Goal: Information Seeking & Learning: Learn about a topic

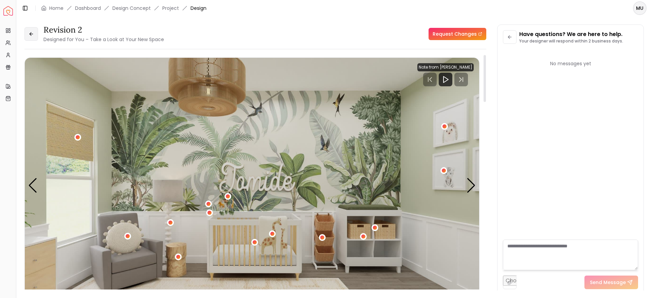
click at [35, 35] on button at bounding box center [31, 34] width 14 height 14
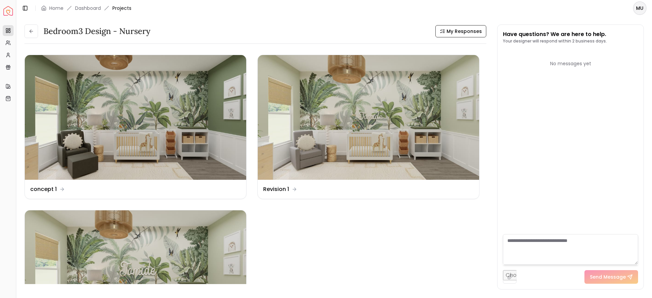
click at [35, 35] on button at bounding box center [31, 31] width 14 height 14
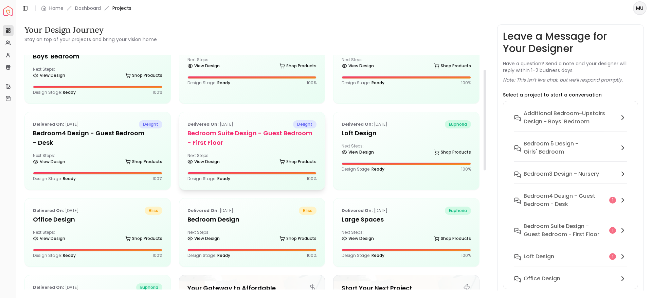
scroll to position [35, 0]
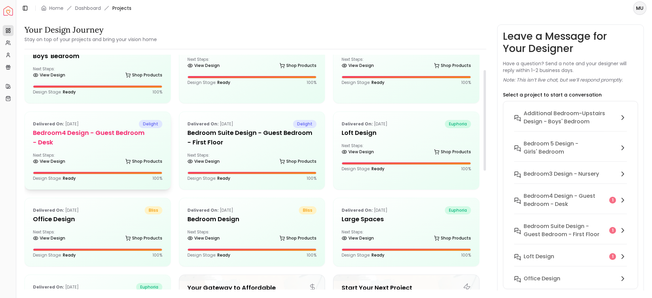
click at [137, 139] on h5 "Bedroom4 design - Guest Bedroom - Desk" at bounding box center [97, 137] width 129 height 19
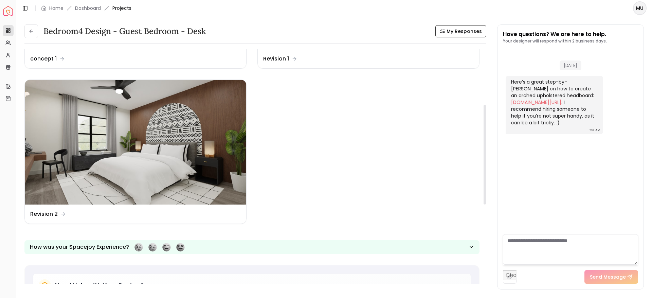
scroll to position [131, 0]
click at [58, 216] on div "Design Name Revision 2" at bounding box center [48, 213] width 36 height 8
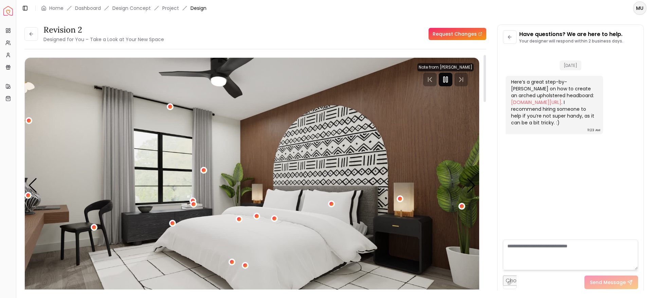
click at [444, 82] on rect "Pause" at bounding box center [443, 79] width 1 height 5
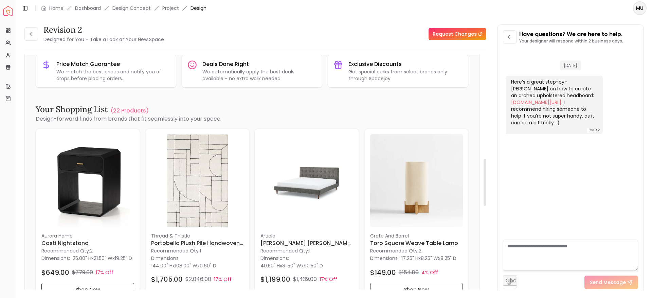
scroll to position [520, 0]
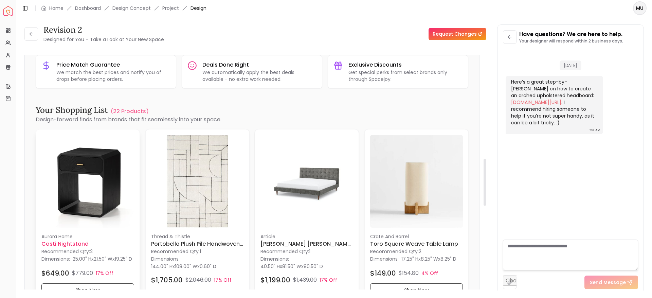
click at [85, 237] on p "aurora home" at bounding box center [87, 235] width 93 height 7
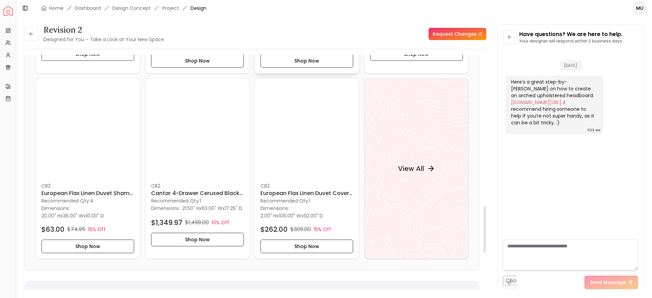
scroll to position [756, 0]
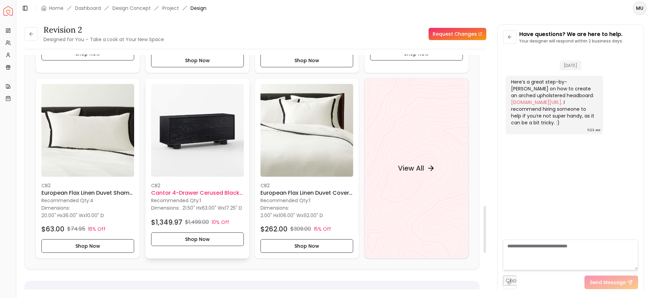
click at [226, 192] on h6 "Cantar 4-drawer Cerused Black Oak Dresser" at bounding box center [197, 193] width 93 height 8
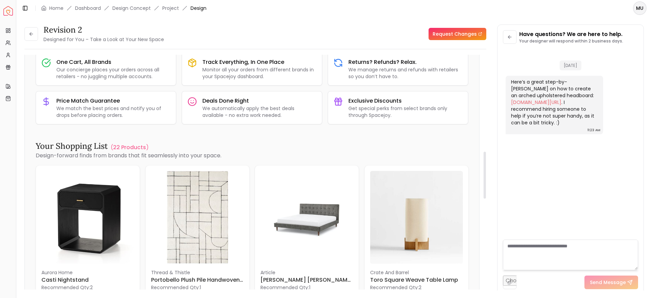
scroll to position [484, 0]
click at [36, 33] on button at bounding box center [31, 34] width 14 height 14
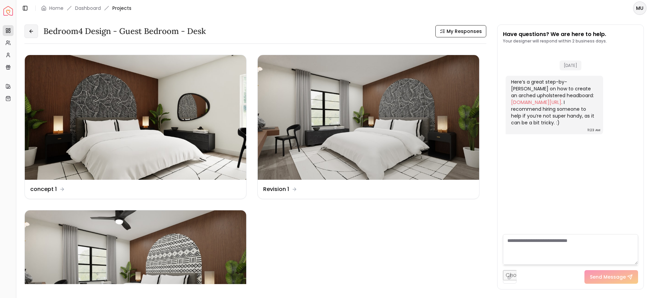
click at [34, 32] on icon at bounding box center [31, 31] width 5 height 5
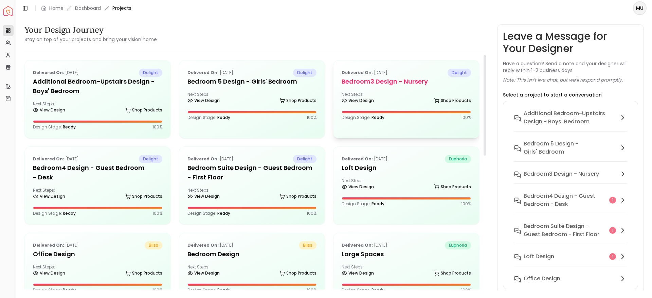
click at [385, 79] on h5 "Bedroom3 design - Nursery" at bounding box center [405, 82] width 129 height 10
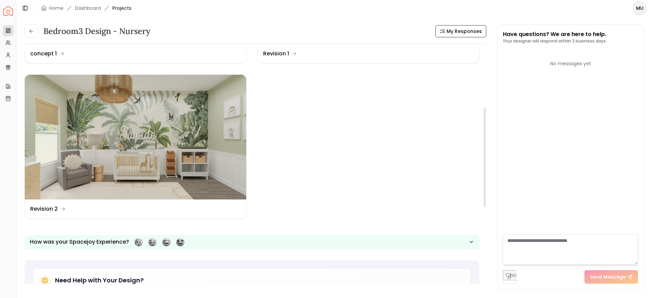
scroll to position [136, 0]
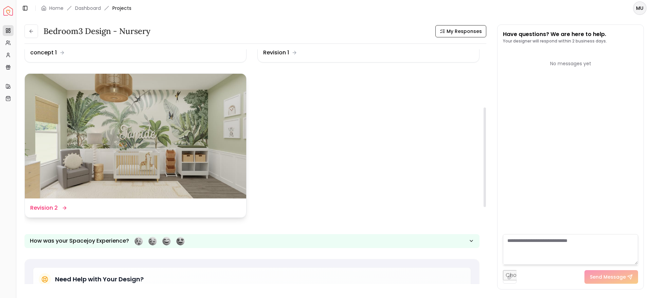
click at [59, 207] on div "Design Name Revision 2" at bounding box center [48, 208] width 36 height 8
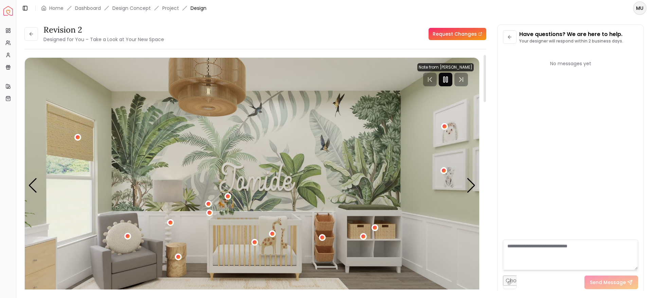
click at [446, 79] on rect "Pause" at bounding box center [446, 79] width 1 height 5
click at [470, 177] on img "1 / 4" at bounding box center [252, 186] width 454 height 256
click at [470, 181] on div "Next slide" at bounding box center [470, 185] width 9 height 15
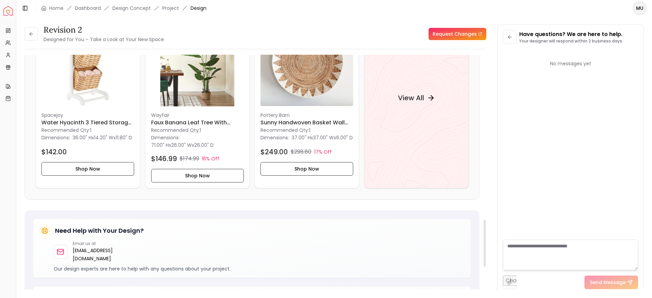
scroll to position [827, 0]
click at [424, 116] on div "View All" at bounding box center [416, 97] width 104 height 180
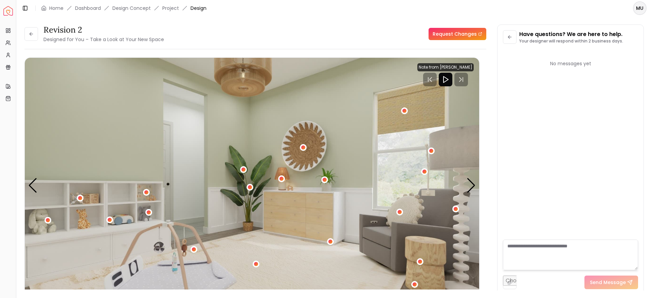
scroll to position [537, 0]
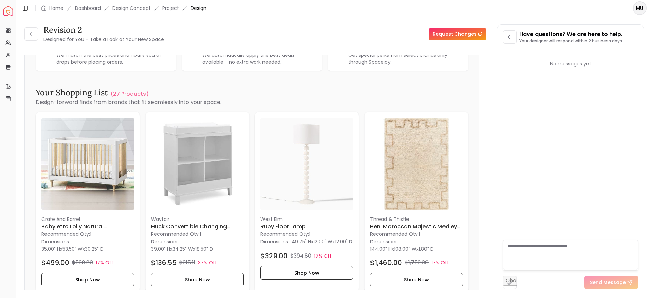
click at [484, 185] on div at bounding box center [484, 175] width 3 height 240
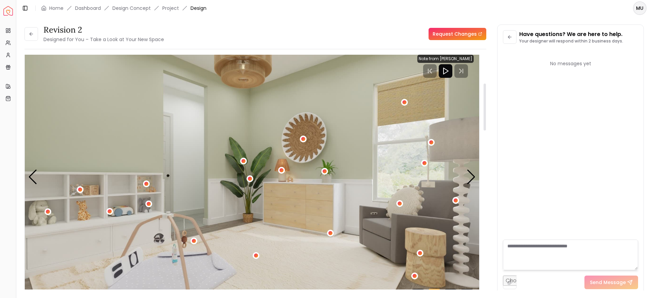
scroll to position [0, 0]
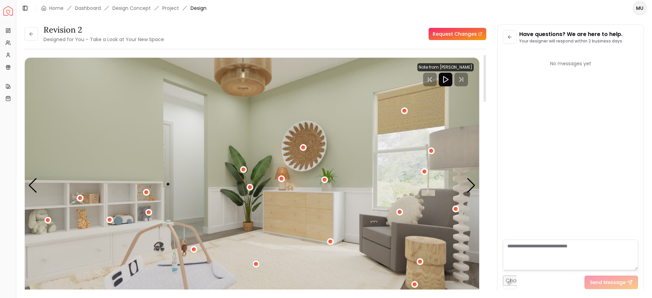
drag, startPoint x: 484, startPoint y: 194, endPoint x: 483, endPoint y: 52, distance: 141.9
click at [483, 55] on div at bounding box center [484, 78] width 2 height 47
click at [490, 95] on div "Revision 2 Designed for You – Take a Look at Your New Space Request Changes Rev…" at bounding box center [333, 153] width 619 height 258
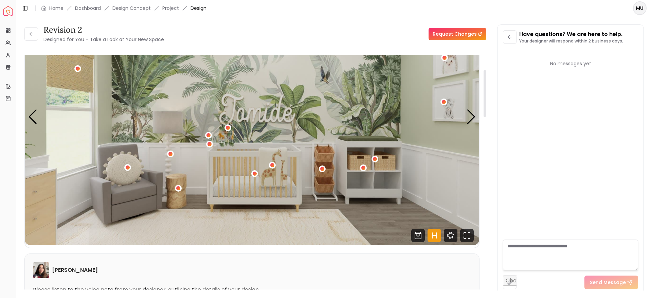
scroll to position [66, 0]
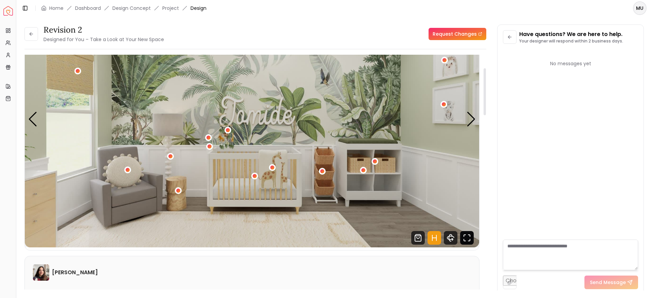
click at [463, 236] on icon "Fullscreen" at bounding box center [467, 238] width 14 height 14
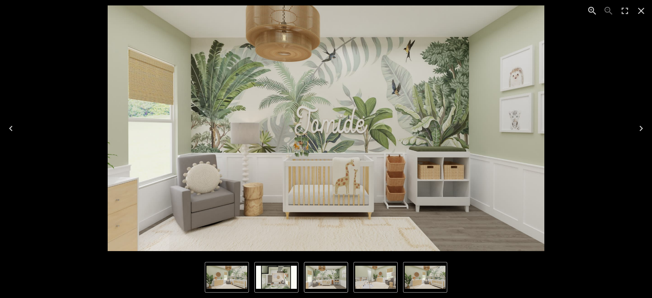
click at [642, 130] on icon "Next" at bounding box center [640, 128] width 11 height 11
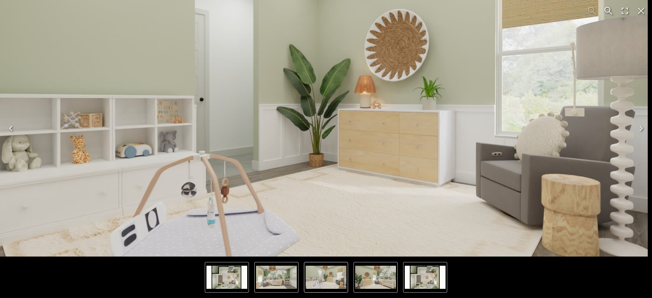
click at [640, 127] on icon "Next" at bounding box center [640, 128] width 3 height 5
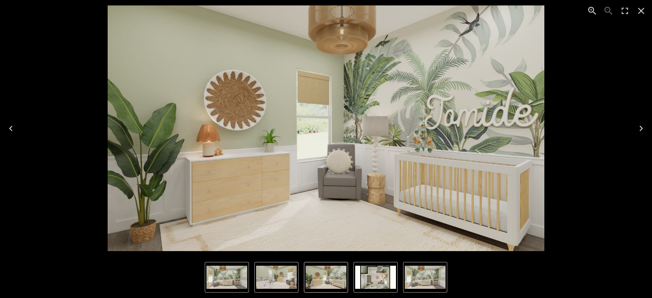
click at [640, 127] on icon "Next" at bounding box center [640, 128] width 3 height 5
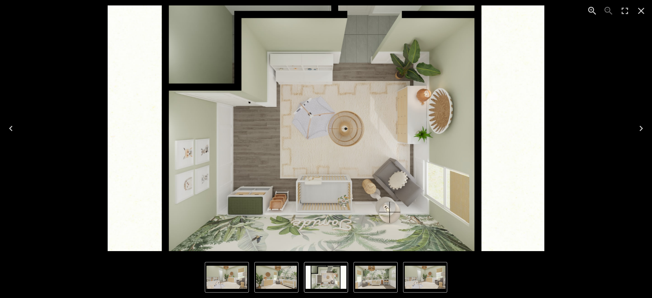
click at [640, 127] on icon "Next" at bounding box center [640, 128] width 3 height 5
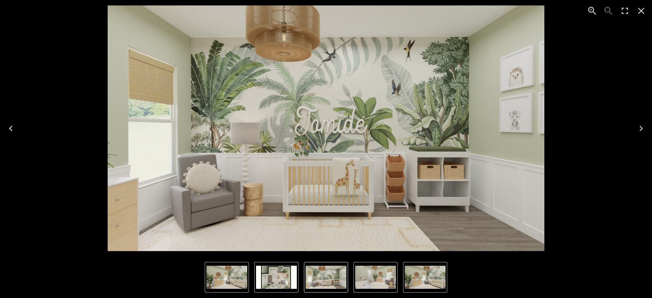
click at [640, 127] on icon "Next" at bounding box center [640, 128] width 3 height 5
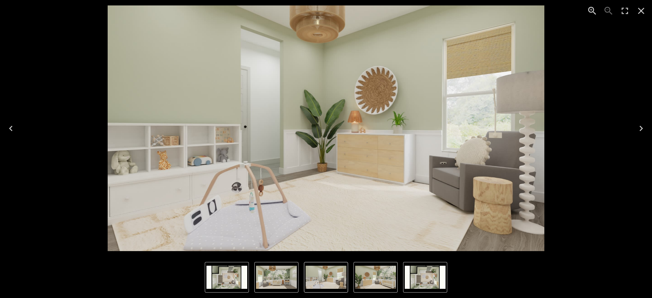
click at [15, 136] on button "Previous" at bounding box center [11, 128] width 22 height 27
